Goal: Navigation & Orientation: Find specific page/section

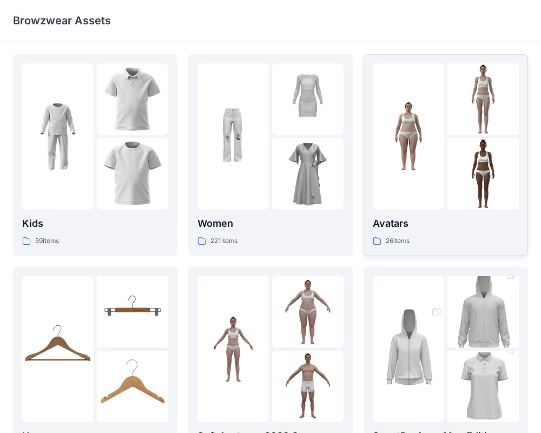
click at [450, 178] on img at bounding box center [482, 173] width 71 height 71
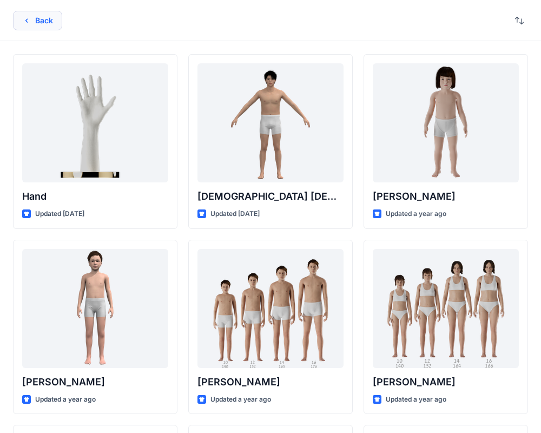
click at [30, 23] on icon "button" at bounding box center [26, 20] width 9 height 9
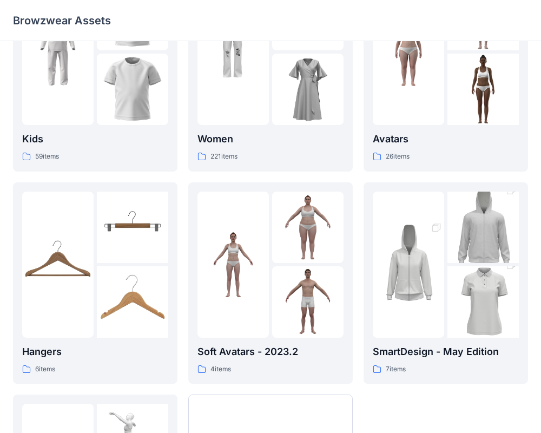
scroll to position [277, 0]
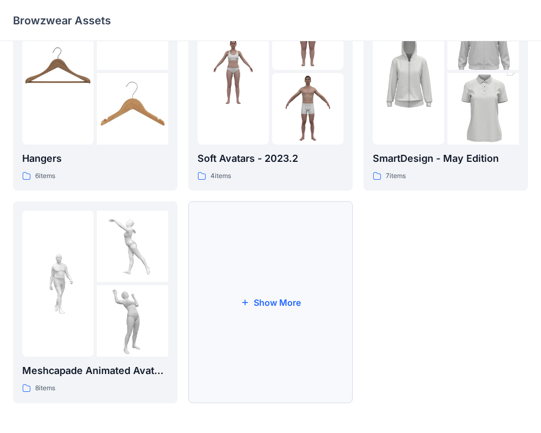
click at [227, 289] on button "Show More" at bounding box center [270, 302] width 164 height 202
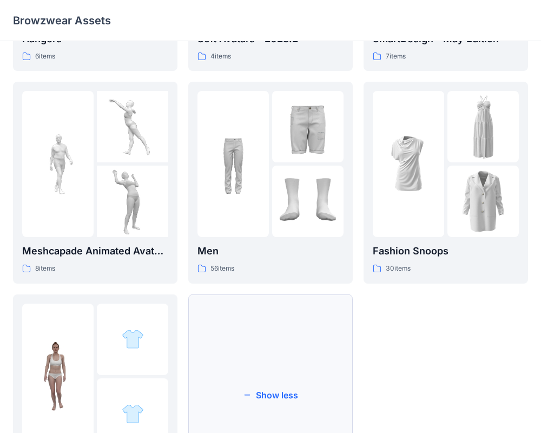
scroll to position [381, 0]
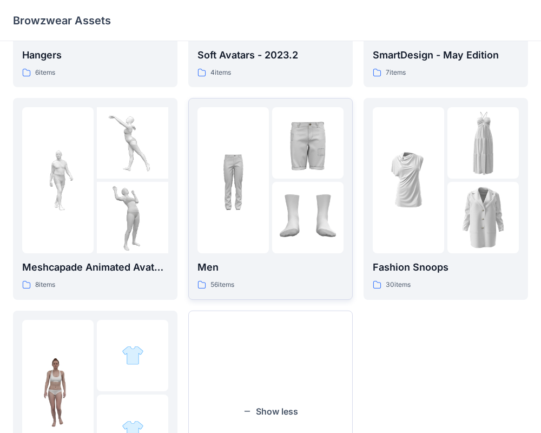
click at [254, 210] on img at bounding box center [232, 179] width 71 height 71
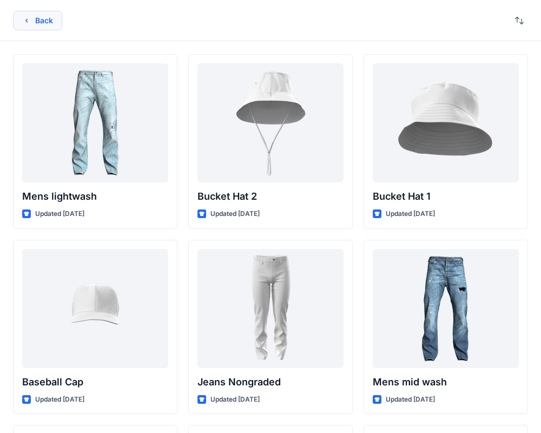
click at [41, 24] on button "Back" at bounding box center [37, 20] width 49 height 19
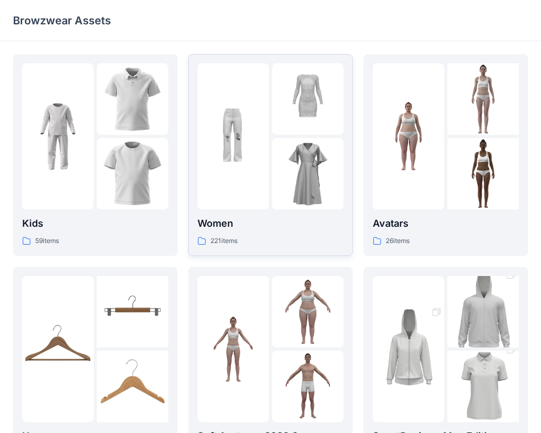
click at [253, 174] on div at bounding box center [232, 136] width 71 height 146
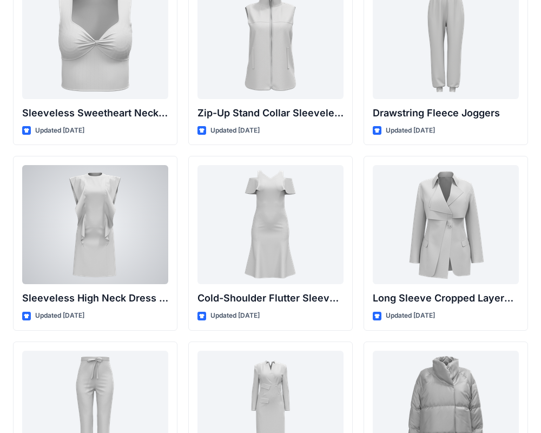
scroll to position [3202, 0]
